Goal: Learn about a topic

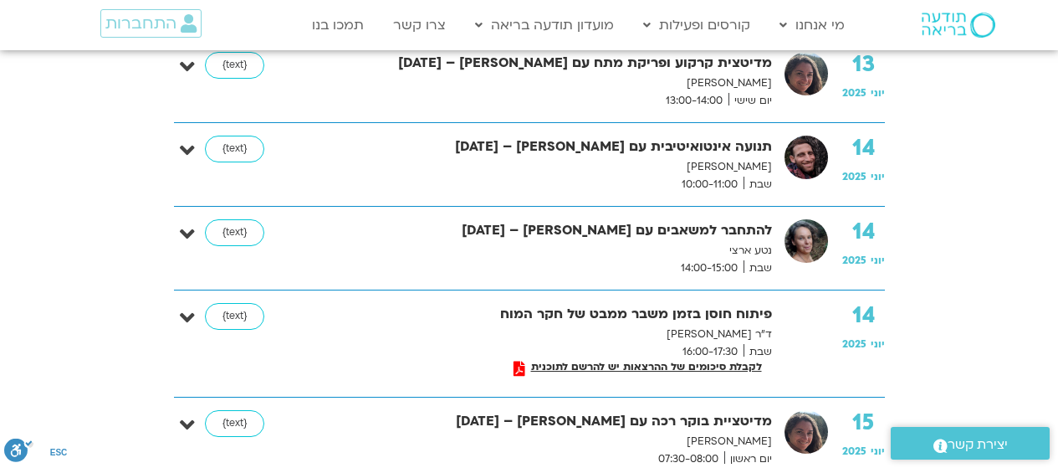
scroll to position [251, 0]
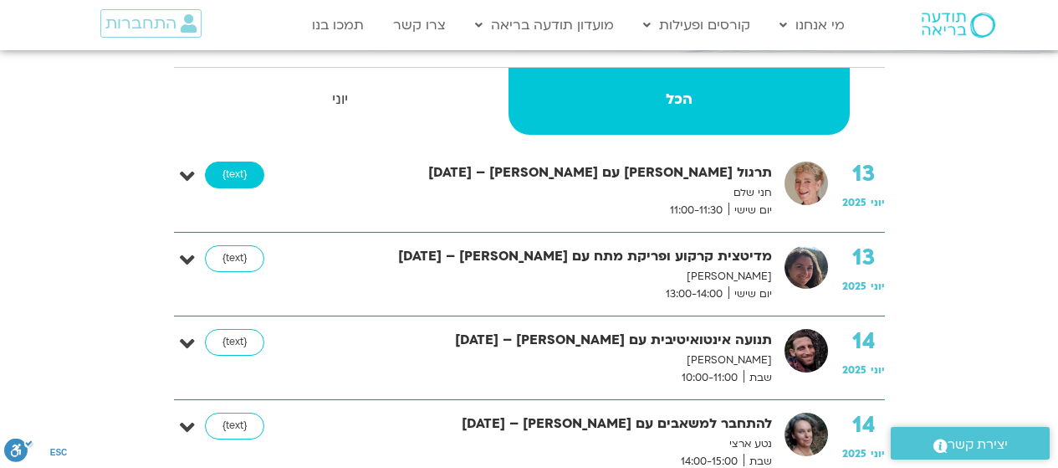
click at [235, 177] on link "{text}" at bounding box center [234, 174] width 59 height 27
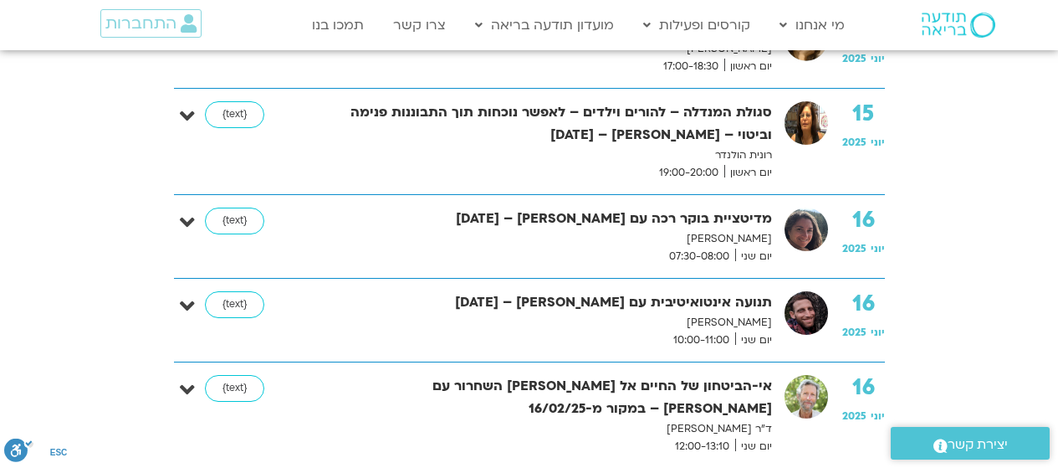
scroll to position [1590, 0]
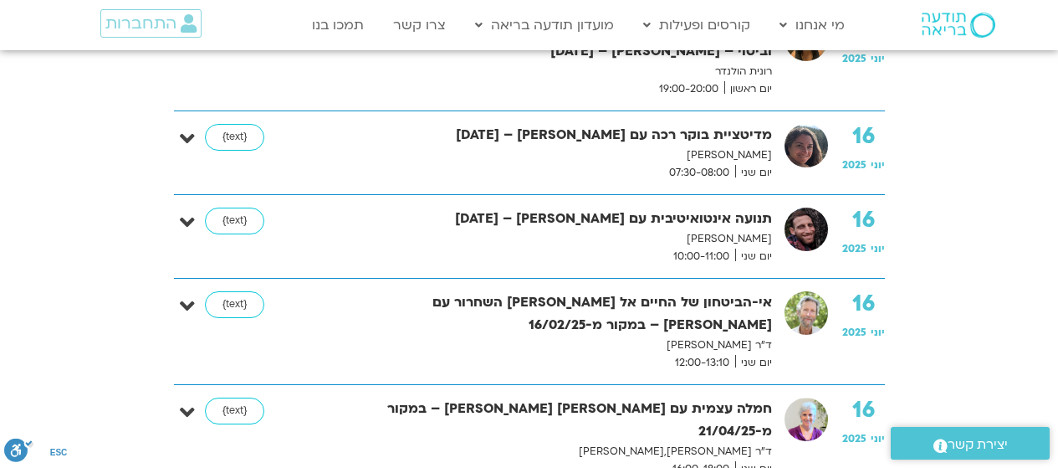
click at [185, 217] on icon at bounding box center [187, 222] width 15 height 23
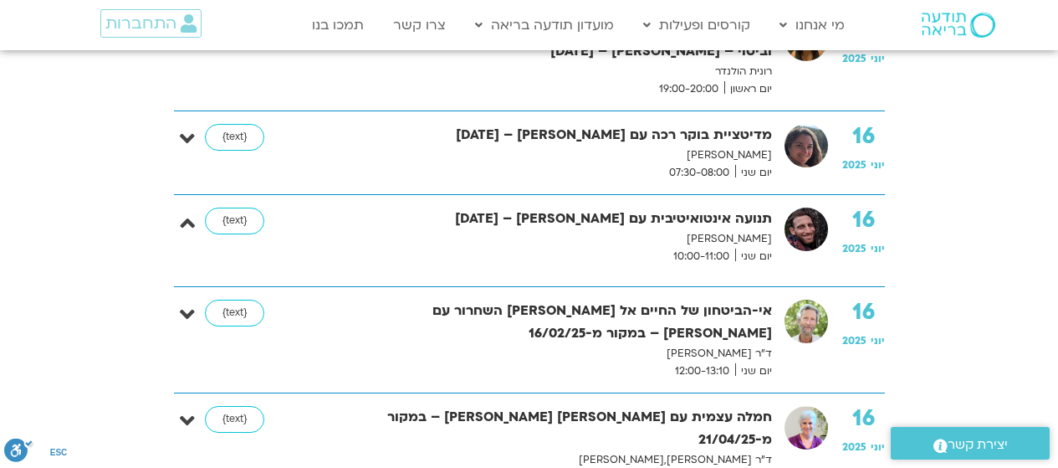
click at [185, 217] on icon at bounding box center [187, 222] width 15 height 23
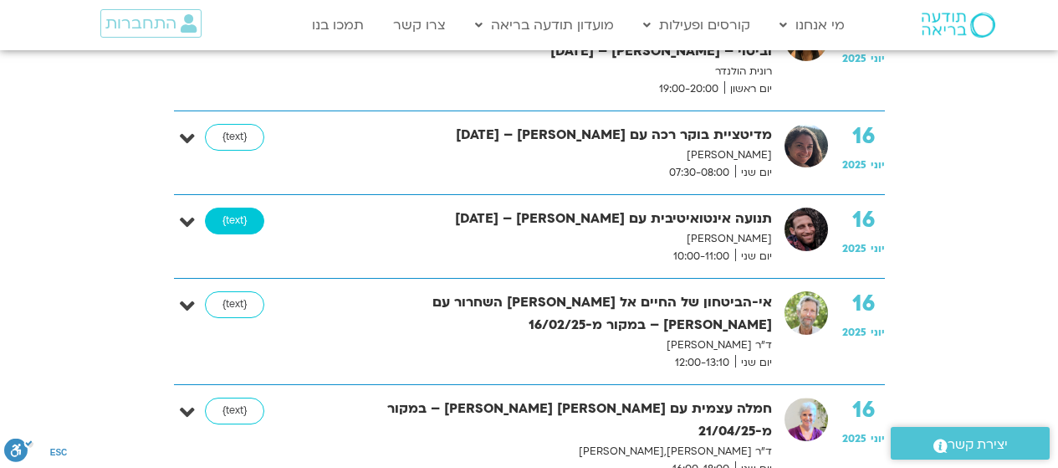
click at [233, 218] on link "{text}" at bounding box center [234, 221] width 59 height 27
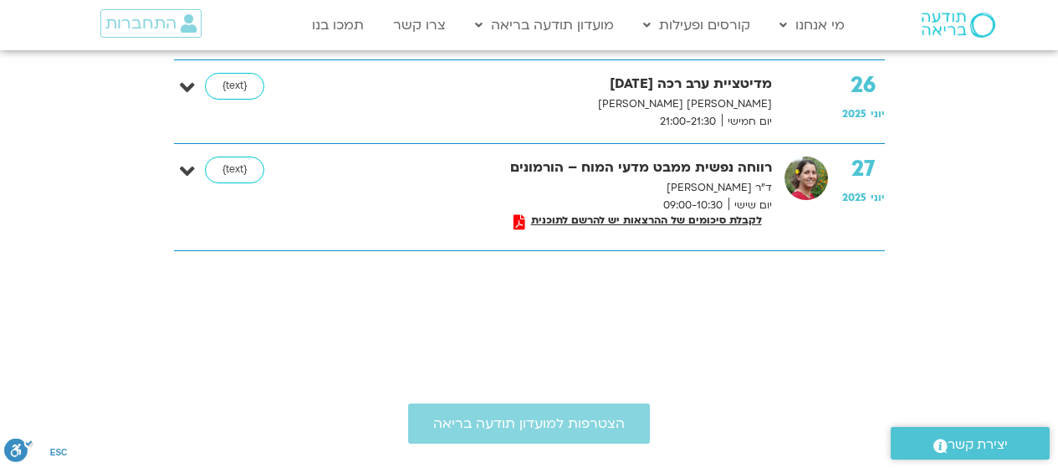
scroll to position [7949, 0]
